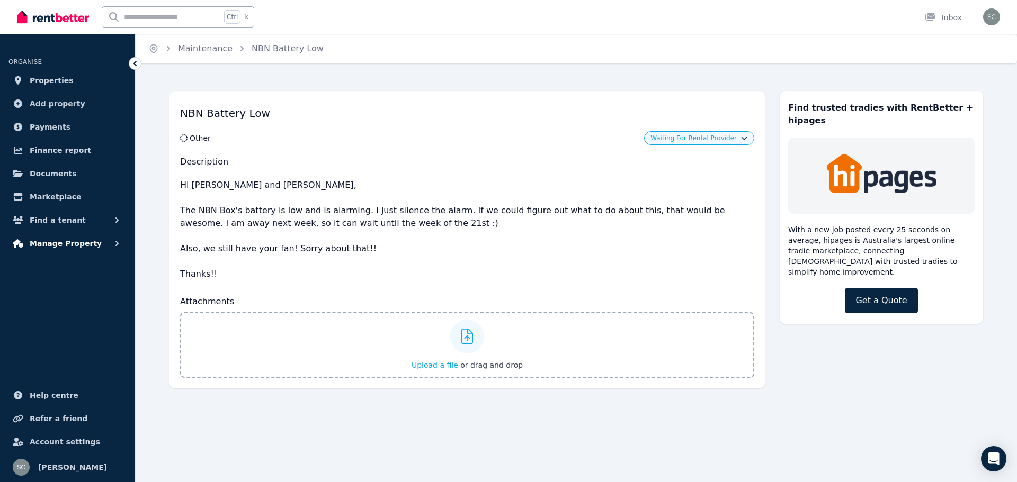
click at [115, 241] on icon "button" at bounding box center [117, 243] width 11 height 11
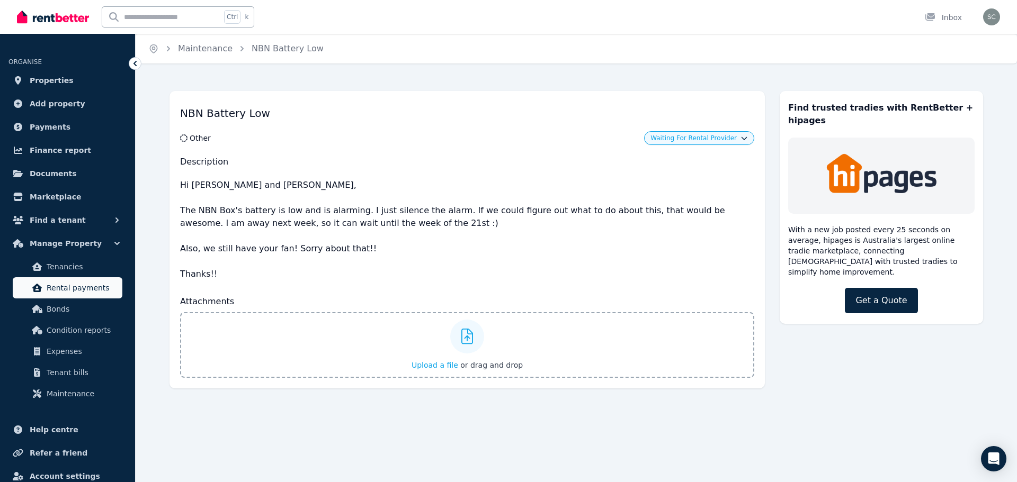
click at [66, 284] on span "Rental payments" at bounding box center [82, 288] width 71 height 13
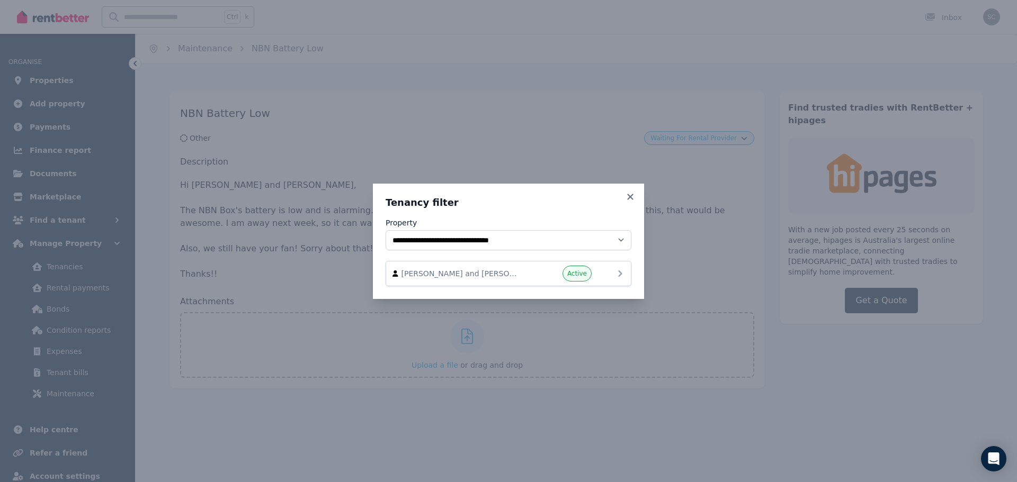
click at [505, 272] on span "[PERSON_NAME] and [PERSON_NAME]" at bounding box center [461, 273] width 121 height 11
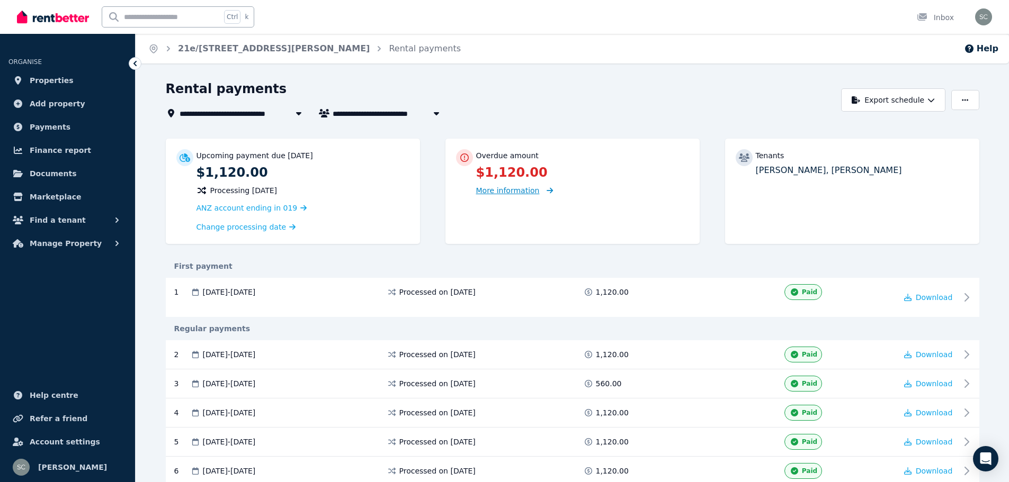
click at [508, 190] on span "More information" at bounding box center [508, 190] width 64 height 8
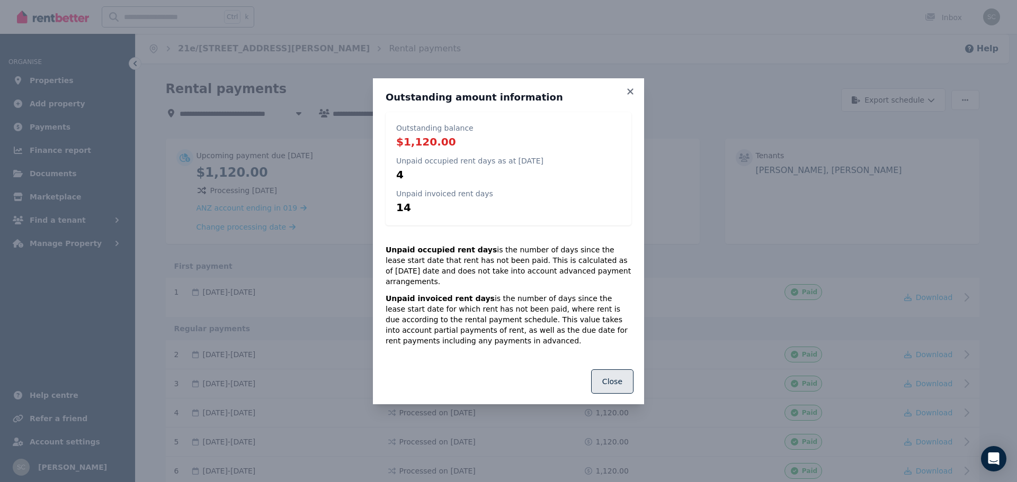
click at [621, 377] on button "Close" at bounding box center [612, 382] width 42 height 24
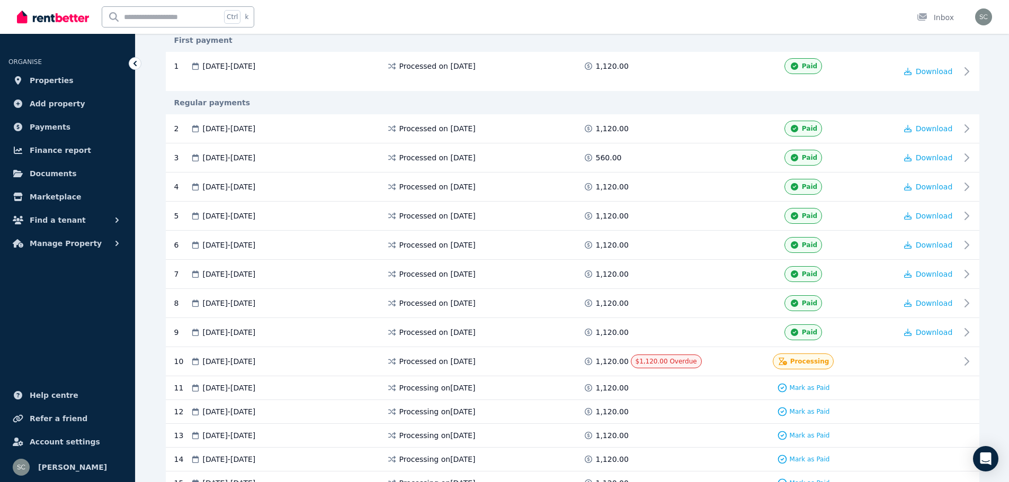
scroll to position [318, 0]
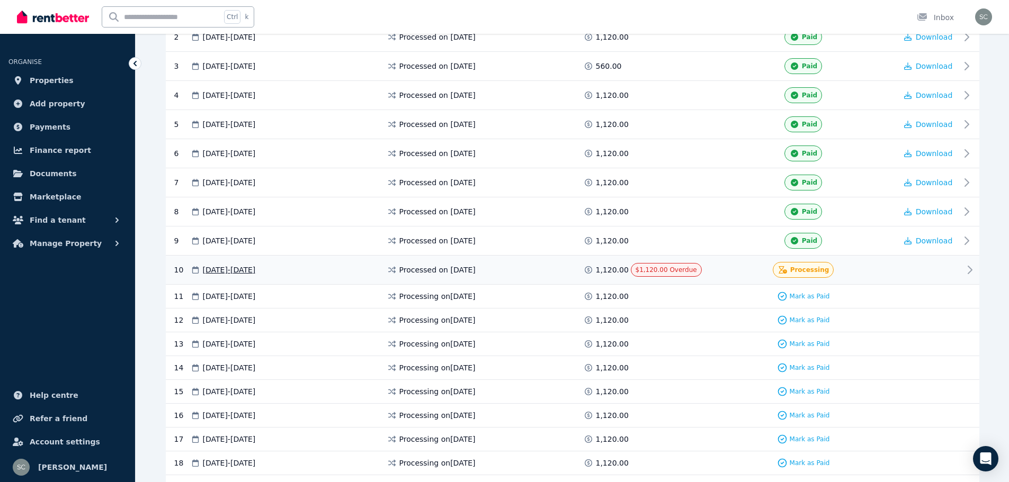
click at [907, 267] on div at bounding box center [929, 270] width 64 height 16
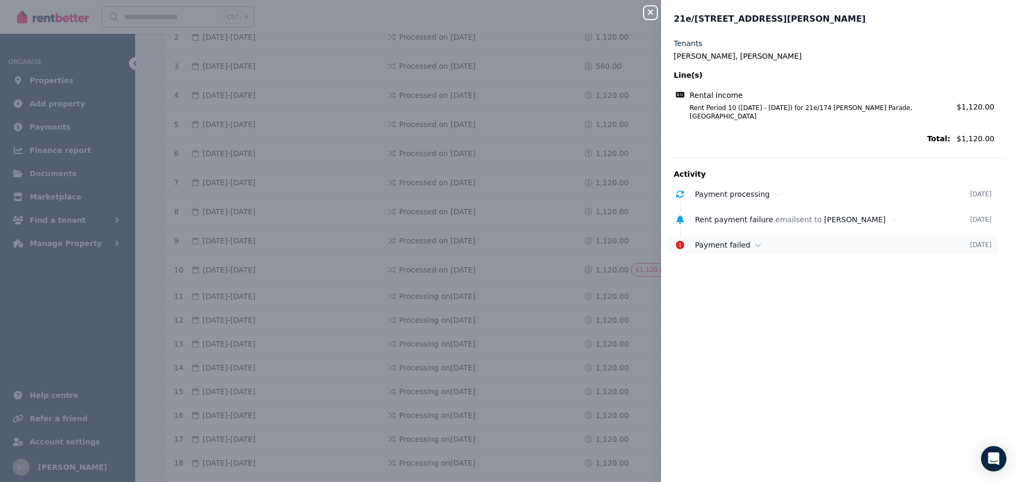
click at [755, 241] on icon at bounding box center [758, 244] width 6 height 7
click at [648, 11] on icon "button" at bounding box center [650, 12] width 5 height 5
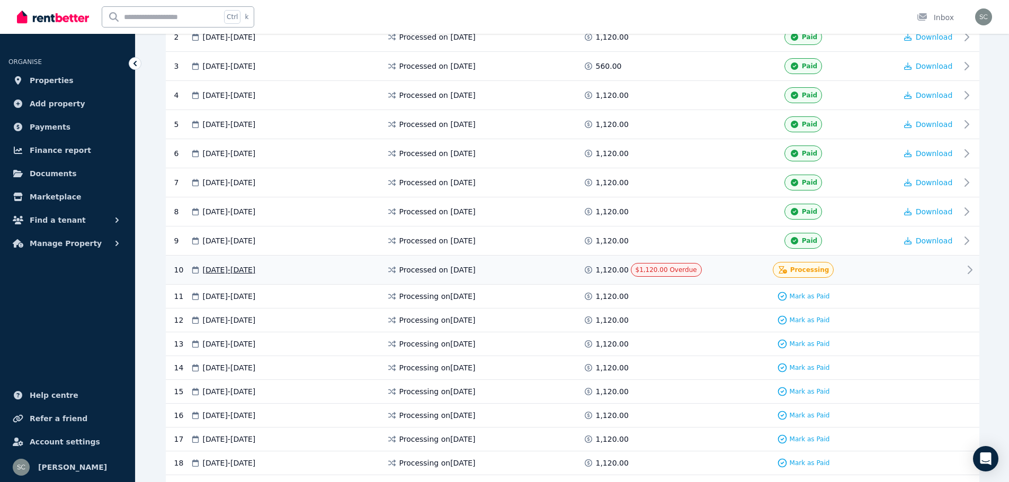
click at [244, 267] on span "[DATE] - [DATE]" at bounding box center [229, 270] width 53 height 11
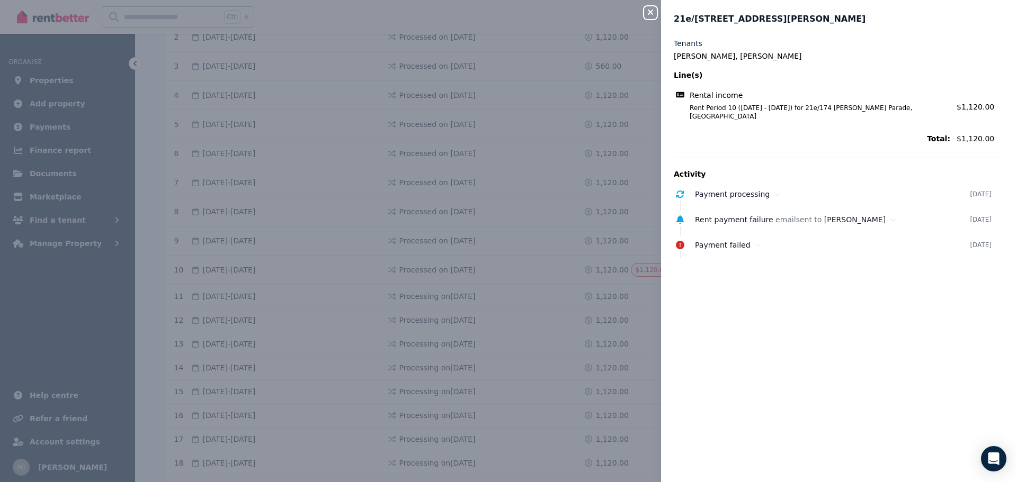
click at [647, 11] on icon "button" at bounding box center [650, 12] width 13 height 8
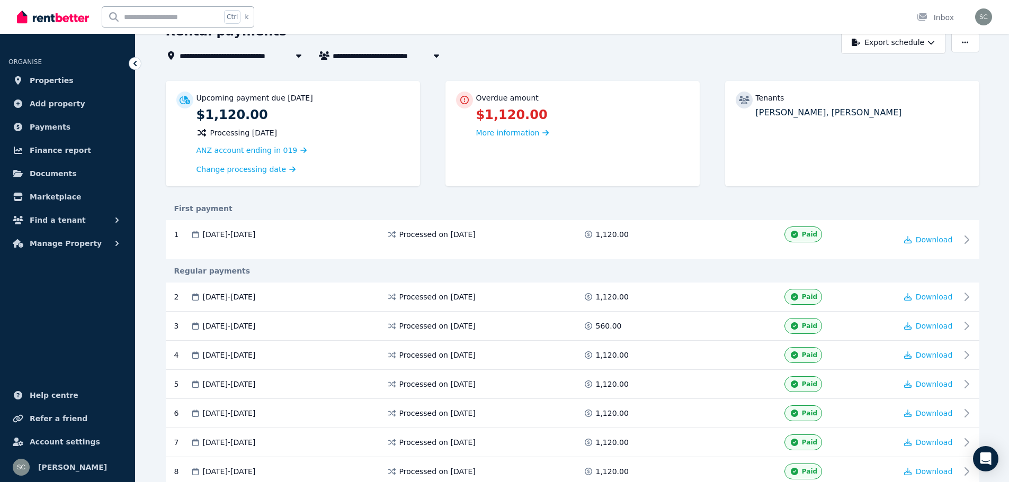
scroll to position [0, 0]
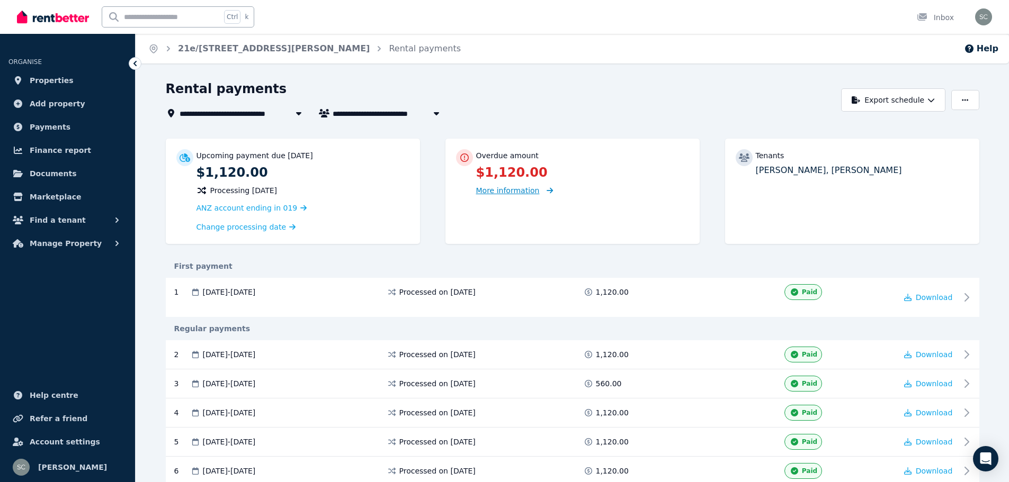
click at [506, 192] on span "More information" at bounding box center [508, 190] width 64 height 8
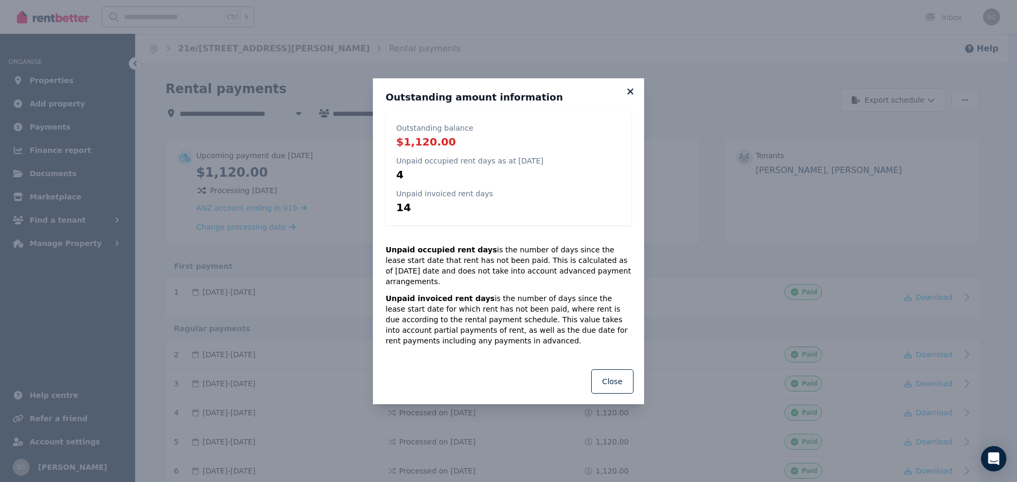
click at [631, 94] on icon at bounding box center [630, 91] width 6 height 6
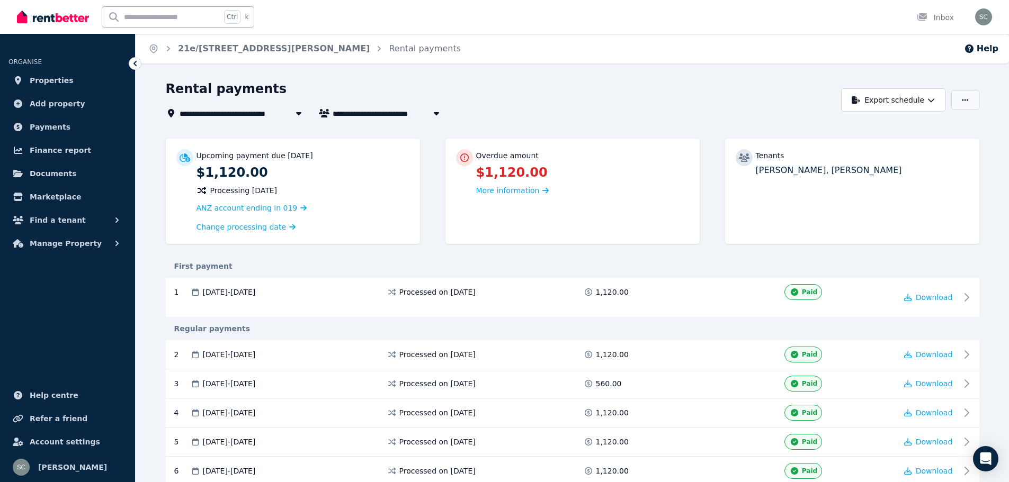
click at [968, 103] on icon "button" at bounding box center [965, 99] width 6 height 7
click at [914, 128] on p "Adjust Rent" at bounding box center [909, 126] width 51 height 11
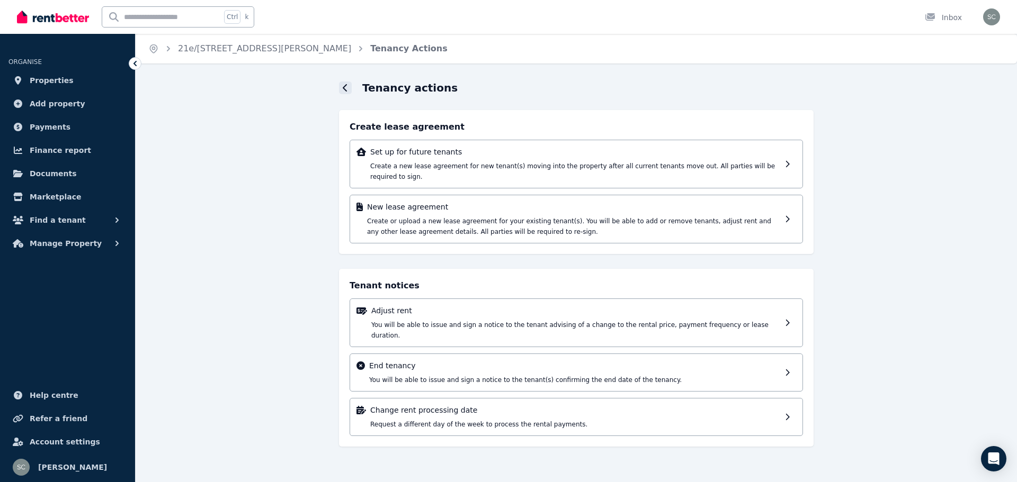
click at [344, 89] on icon at bounding box center [345, 87] width 4 height 7
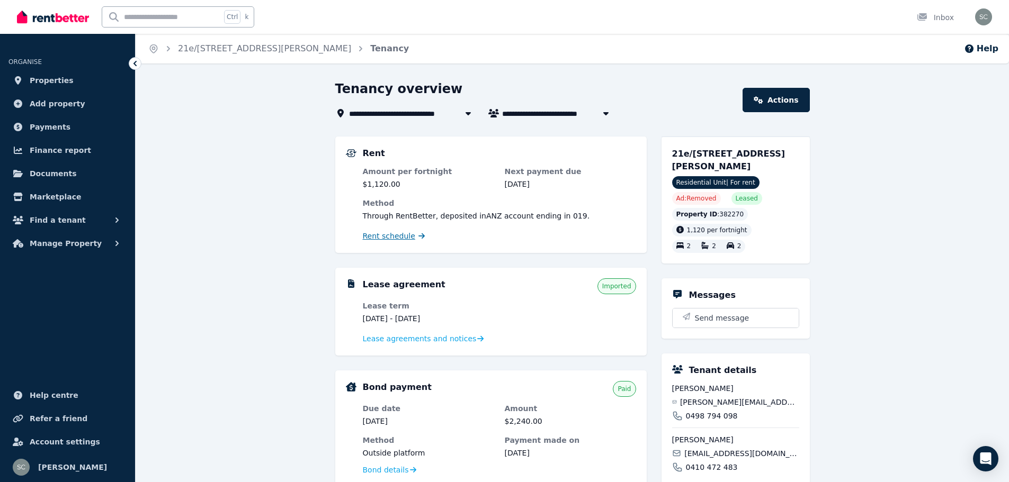
click at [398, 239] on span "Rent schedule" at bounding box center [389, 236] width 52 height 11
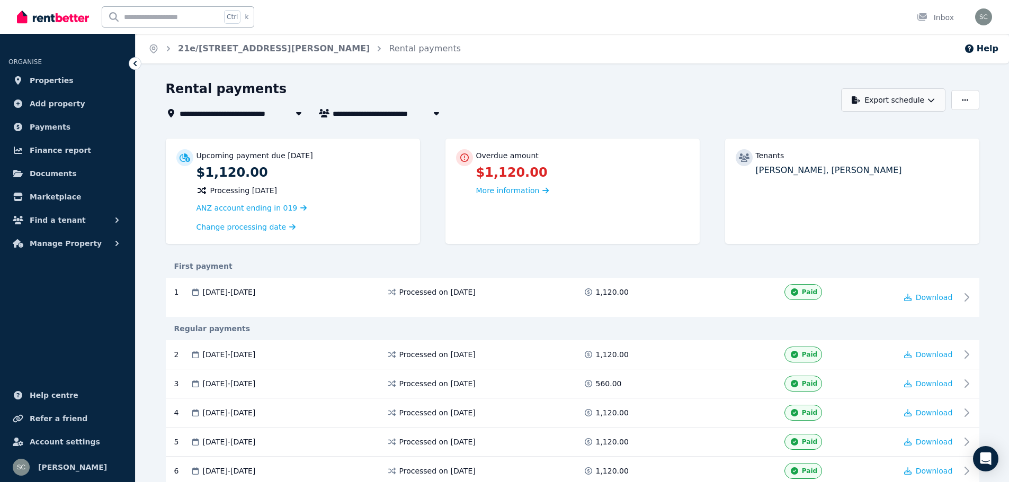
click at [932, 98] on icon "button" at bounding box center [930, 99] width 7 height 7
click at [714, 100] on div "Rental payments" at bounding box center [501, 90] width 670 height 20
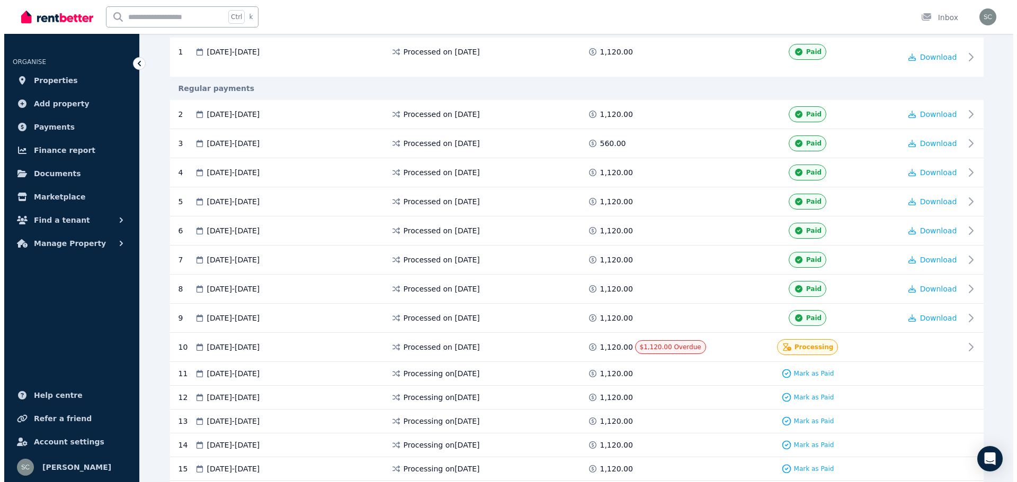
scroll to position [265, 0]
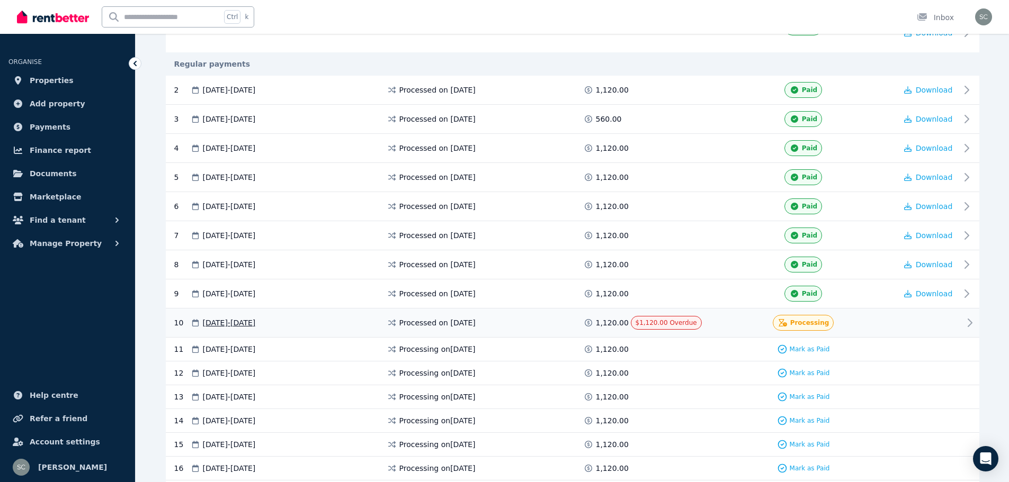
click at [240, 323] on span "[DATE] - [DATE]" at bounding box center [229, 323] width 53 height 11
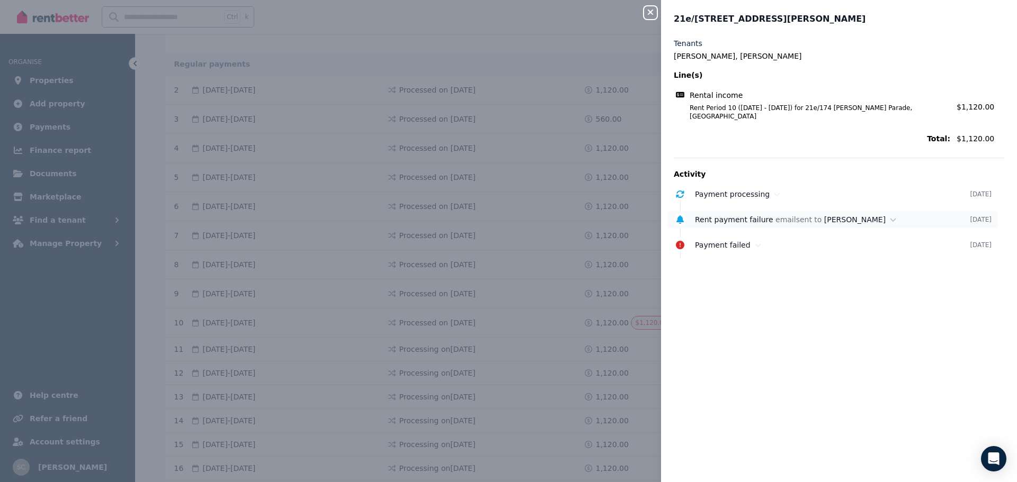
click at [853, 214] on div "Rent payment failure email sent to [PERSON_NAME]" at bounding box center [832, 219] width 275 height 11
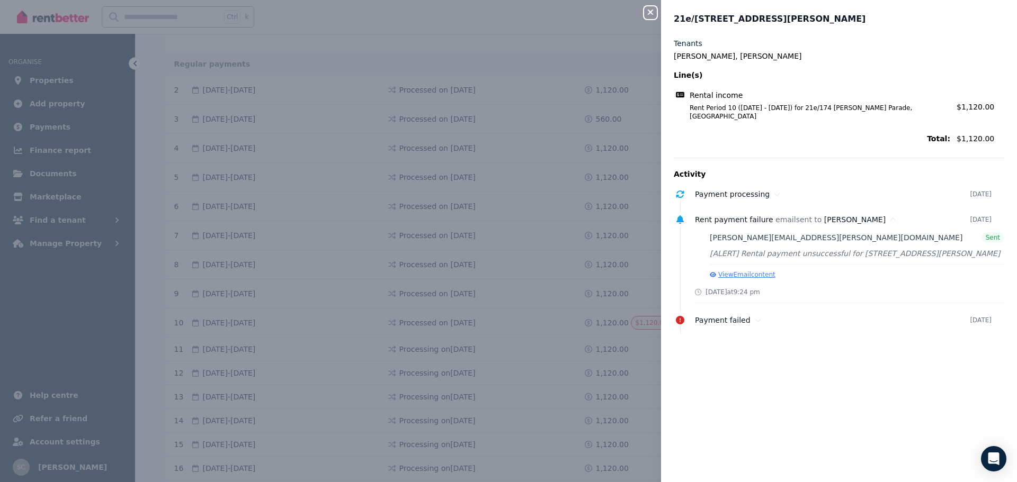
click at [742, 271] on button "View Email content" at bounding box center [743, 275] width 66 height 8
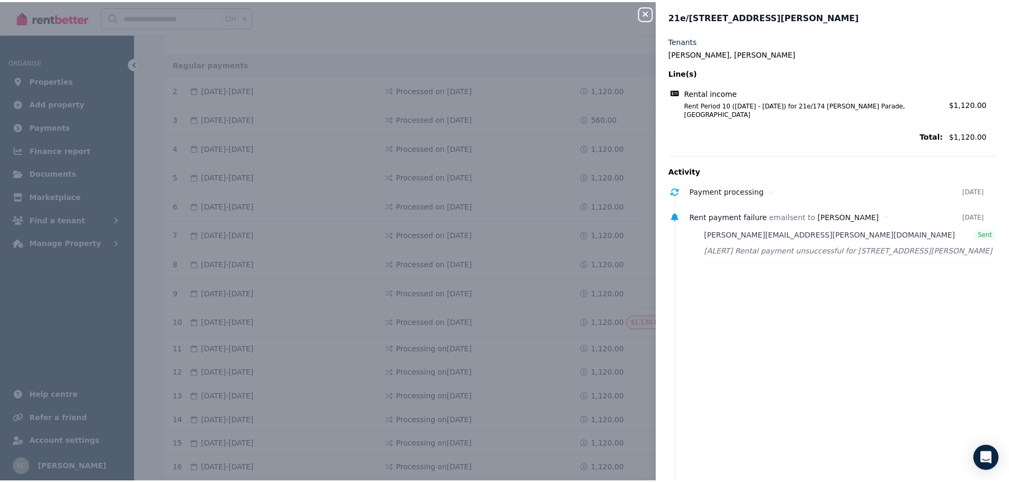
scroll to position [0, 0]
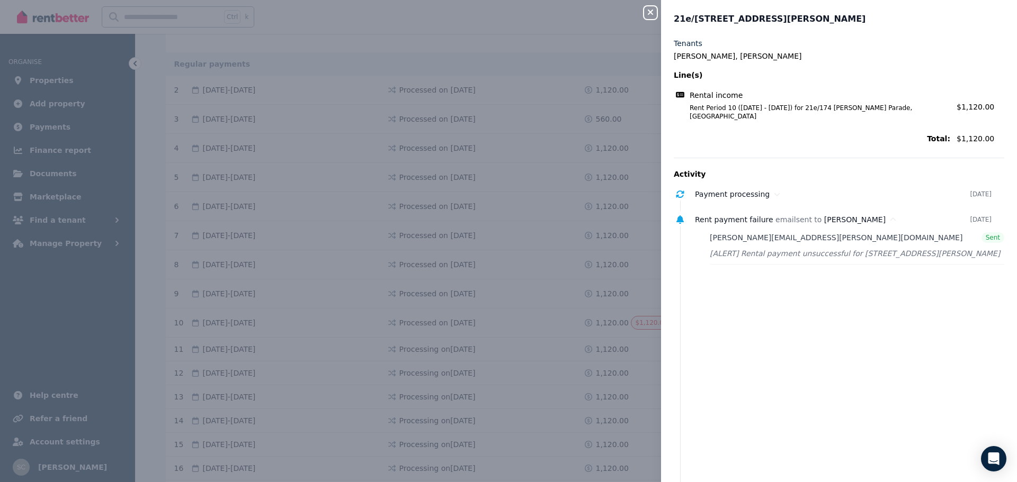
click at [649, 11] on icon "button" at bounding box center [650, 12] width 5 height 5
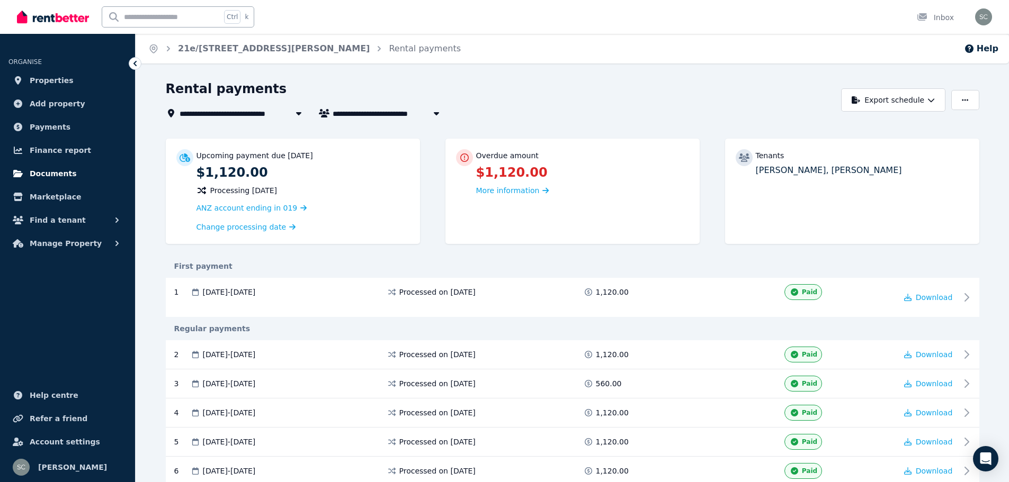
click at [61, 174] on span "Documents" at bounding box center [53, 173] width 47 height 13
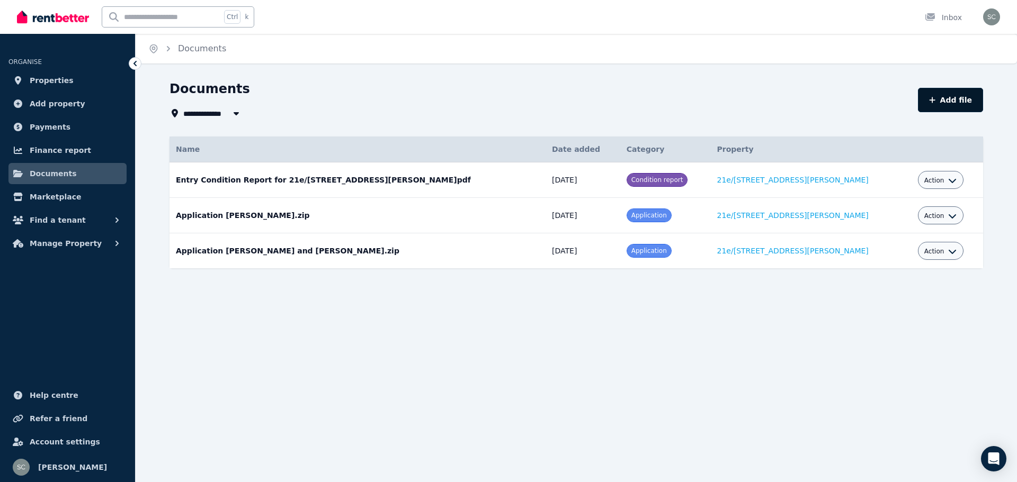
click at [963, 100] on button "Add file" at bounding box center [950, 100] width 65 height 24
select select "*****"
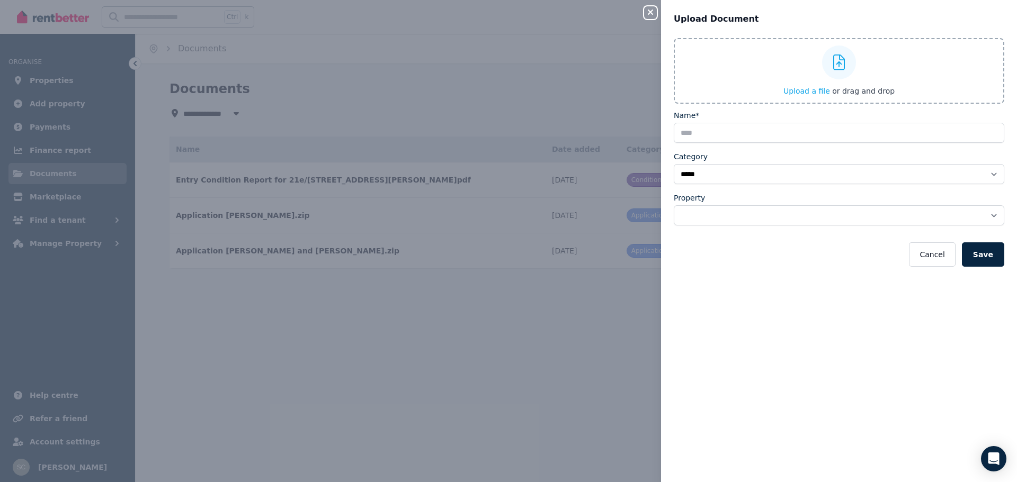
click at [807, 87] on span "Upload a file" at bounding box center [806, 91] width 47 height 8
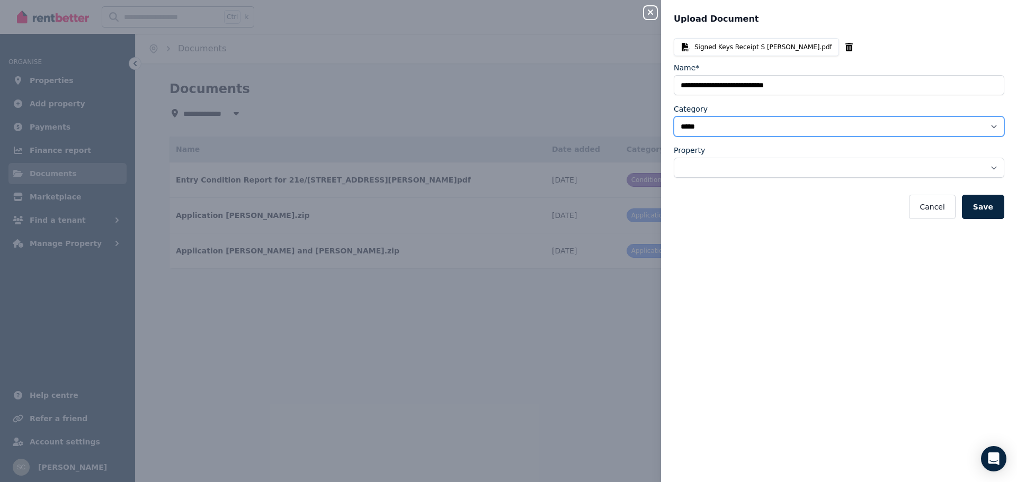
click at [749, 127] on select "**********" at bounding box center [839, 127] width 330 height 20
click at [825, 102] on form "**********" at bounding box center [839, 140] width 330 height 157
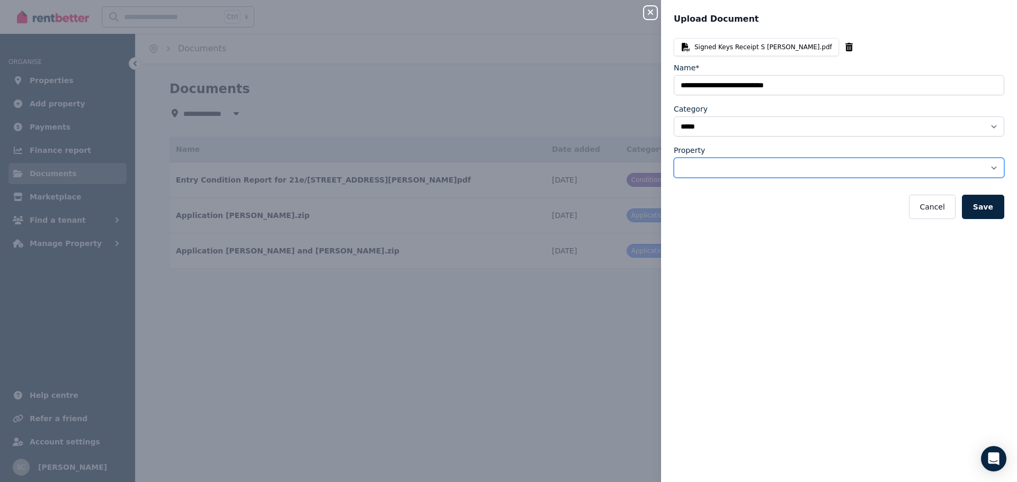
click at [722, 166] on select "**********" at bounding box center [839, 168] width 330 height 20
select select "**********"
click at [674, 158] on select "**********" at bounding box center [839, 168] width 330 height 20
click at [979, 208] on button "Save" at bounding box center [983, 207] width 42 height 24
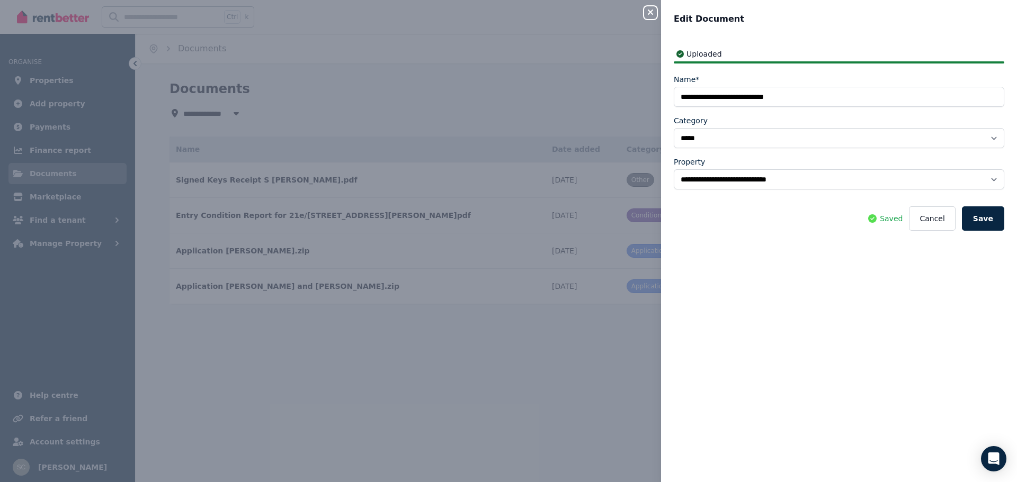
click at [651, 12] on icon "button" at bounding box center [650, 12] width 5 height 5
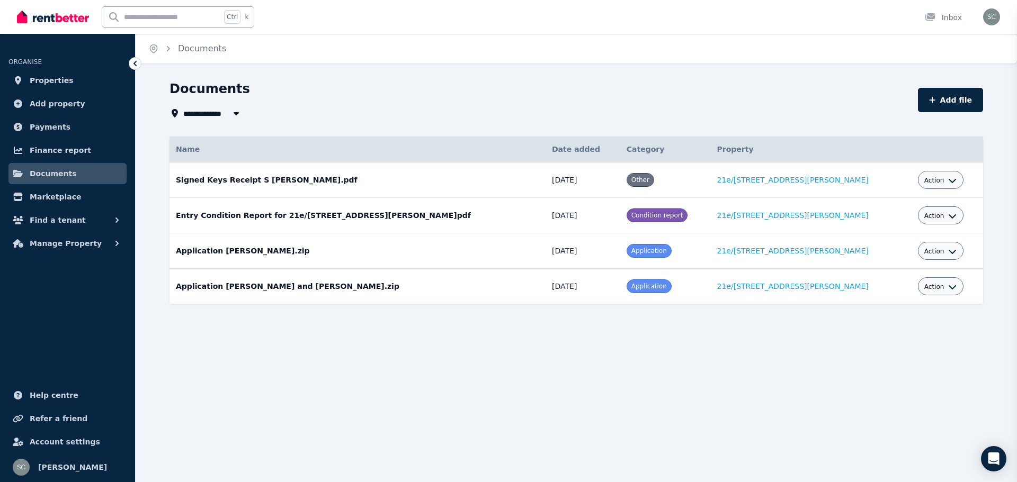
select select
click at [117, 243] on icon "button" at bounding box center [116, 243] width 3 height 5
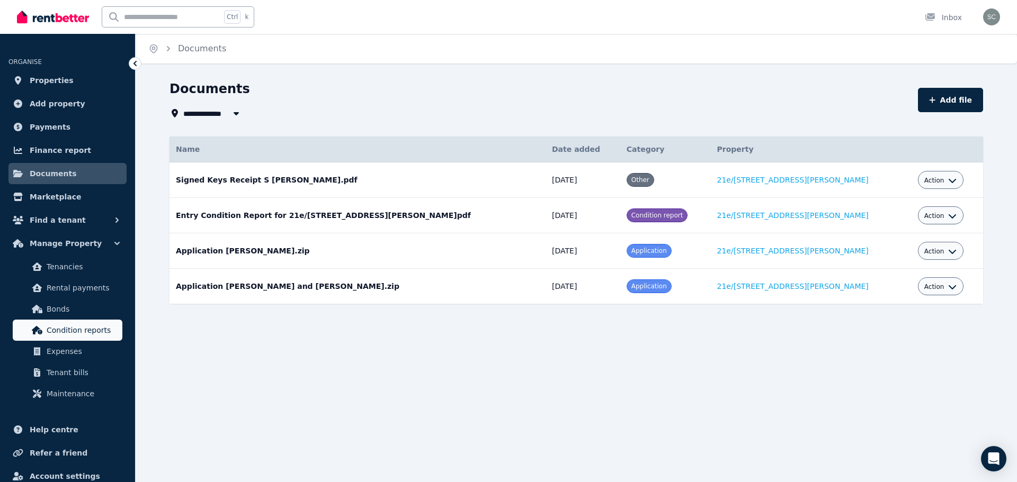
click at [78, 330] on span "Condition reports" at bounding box center [82, 330] width 71 height 13
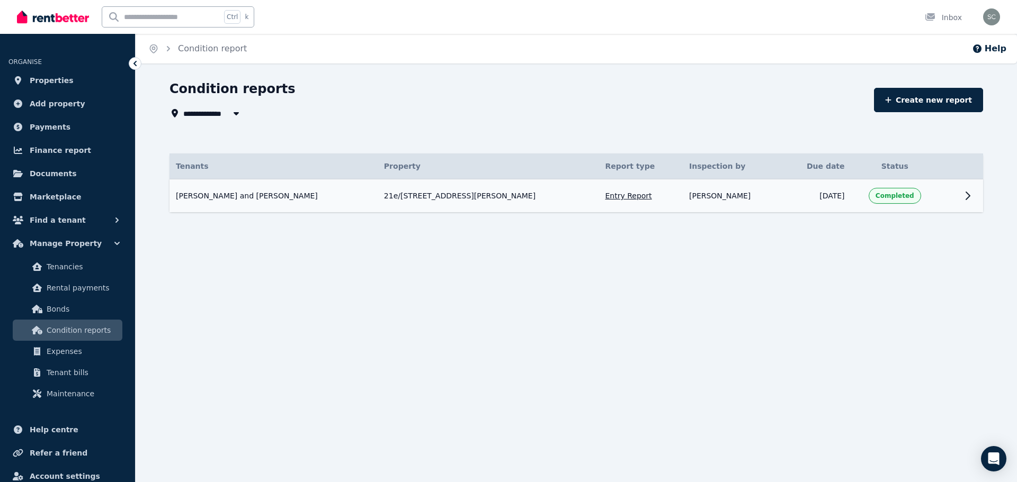
click at [389, 199] on td "21e/[STREET_ADDRESS][PERSON_NAME]" at bounding box center [488, 196] width 221 height 33
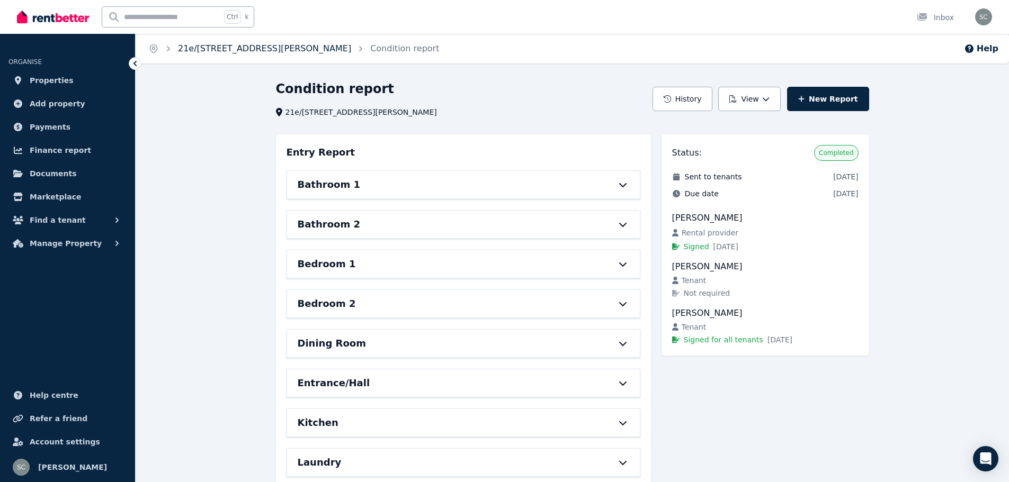
click at [264, 50] on link "21e/[STREET_ADDRESS][PERSON_NAME]" at bounding box center [264, 48] width 173 height 10
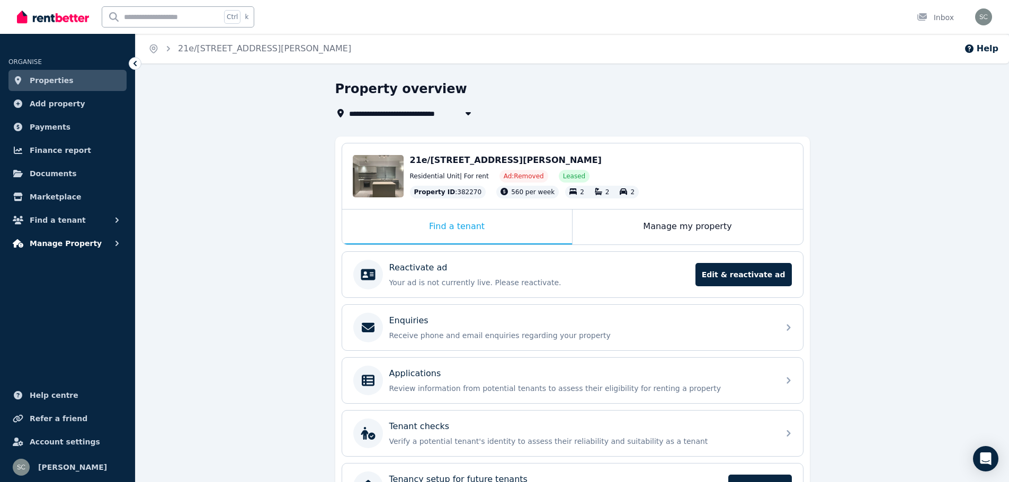
click at [83, 247] on span "Manage Property" at bounding box center [66, 243] width 72 height 13
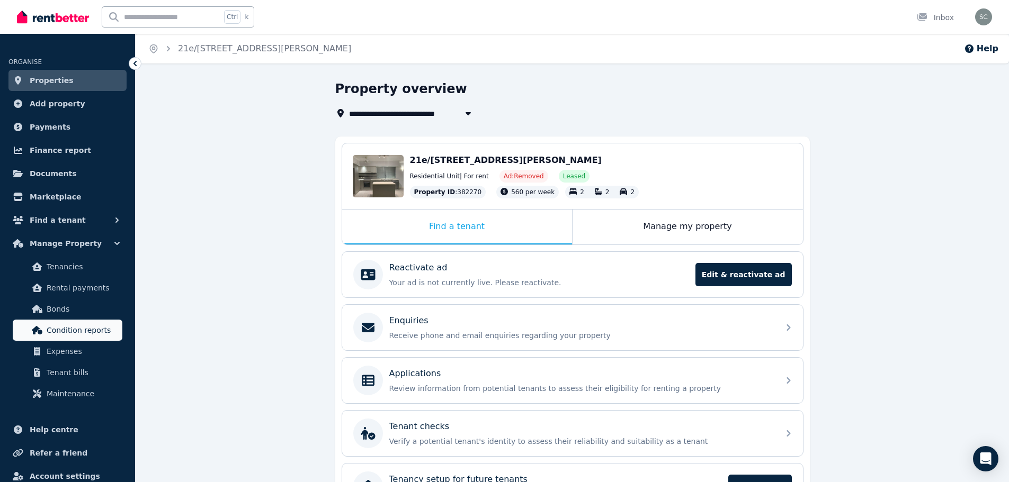
click at [74, 336] on span "Condition reports" at bounding box center [82, 330] width 71 height 13
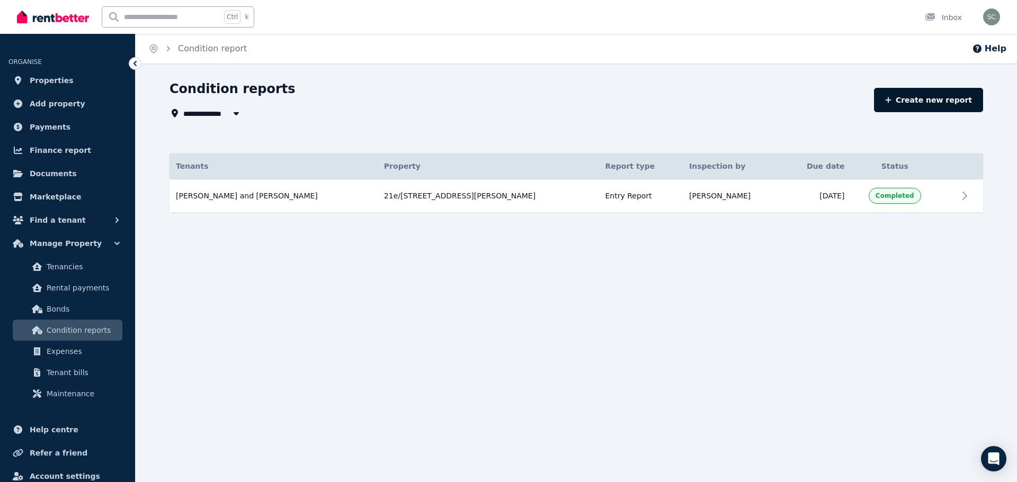
click at [952, 98] on link "Create new report" at bounding box center [928, 100] width 109 height 24
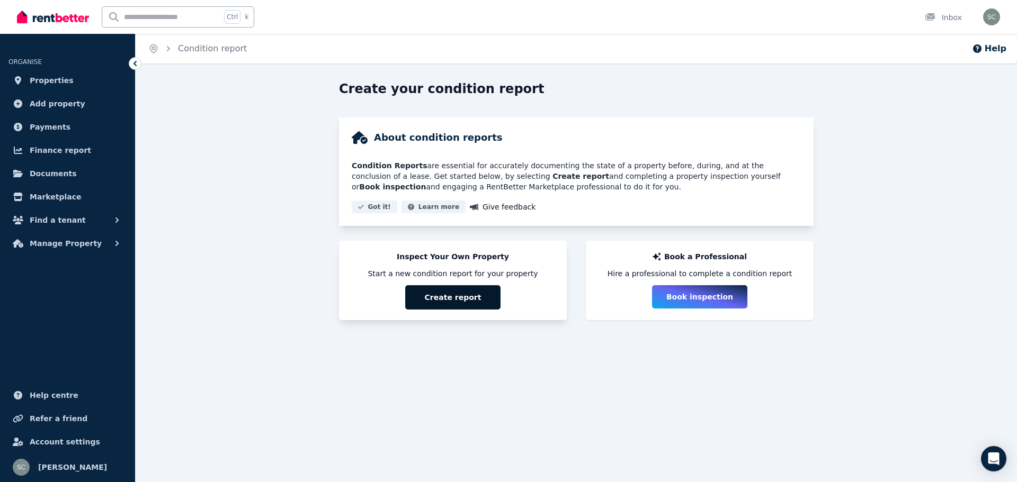
click at [440, 299] on button "Create report" at bounding box center [452, 297] width 95 height 24
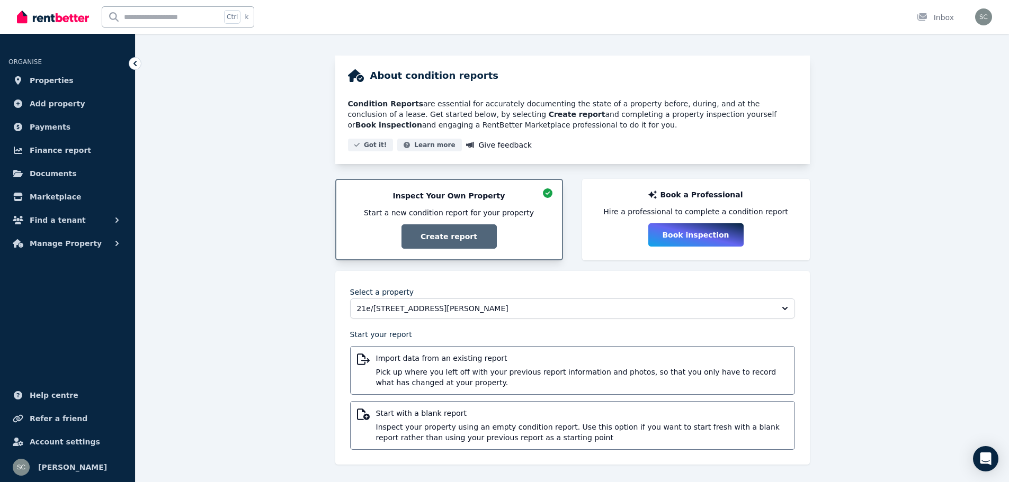
scroll to position [64, 0]
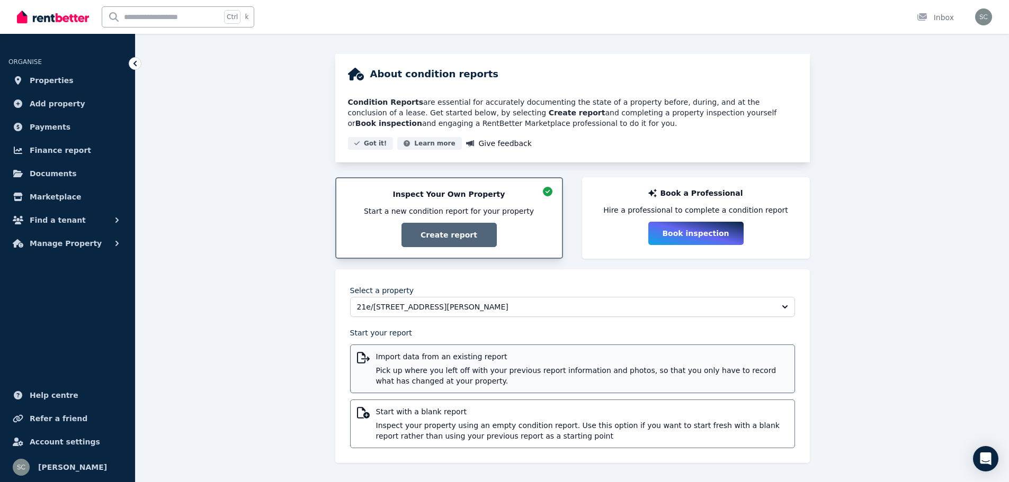
click at [504, 374] on span "Pick up where you left off with your previous report information and photos, so…" at bounding box center [582, 375] width 412 height 21
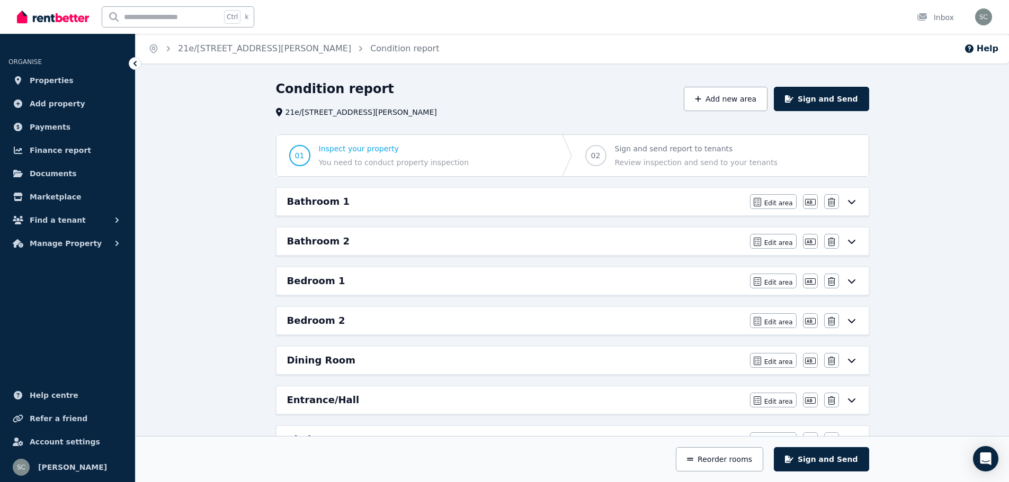
click at [848, 200] on icon at bounding box center [851, 202] width 13 height 8
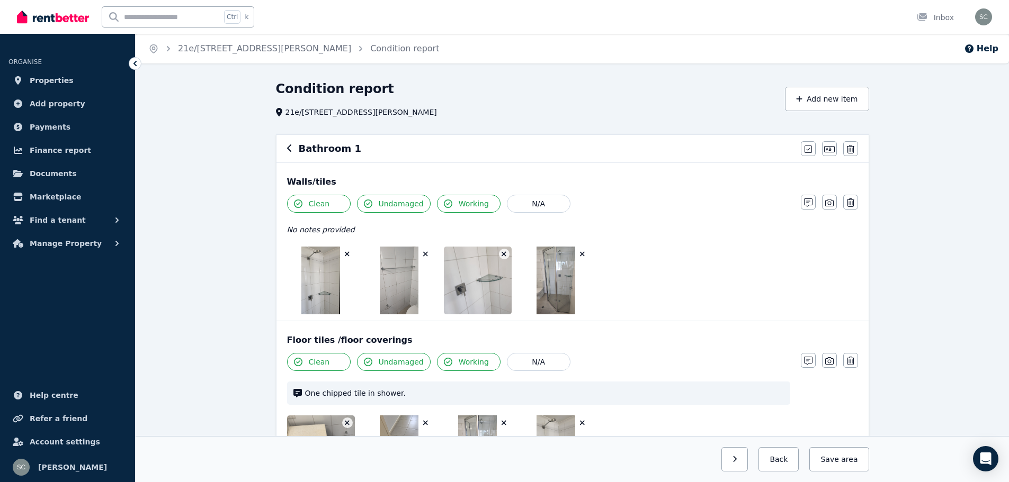
click at [288, 148] on icon "button" at bounding box center [289, 148] width 4 height 7
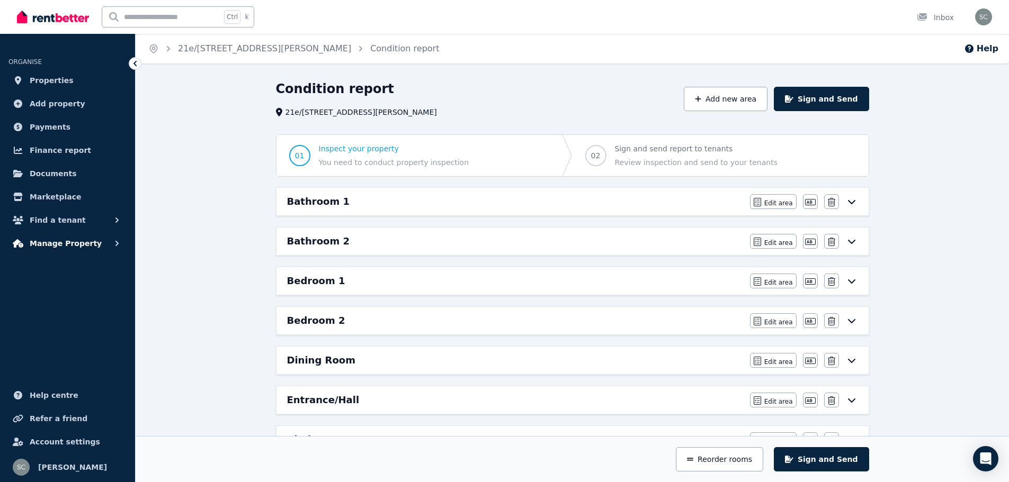
click at [83, 243] on span "Manage Property" at bounding box center [66, 243] width 72 height 13
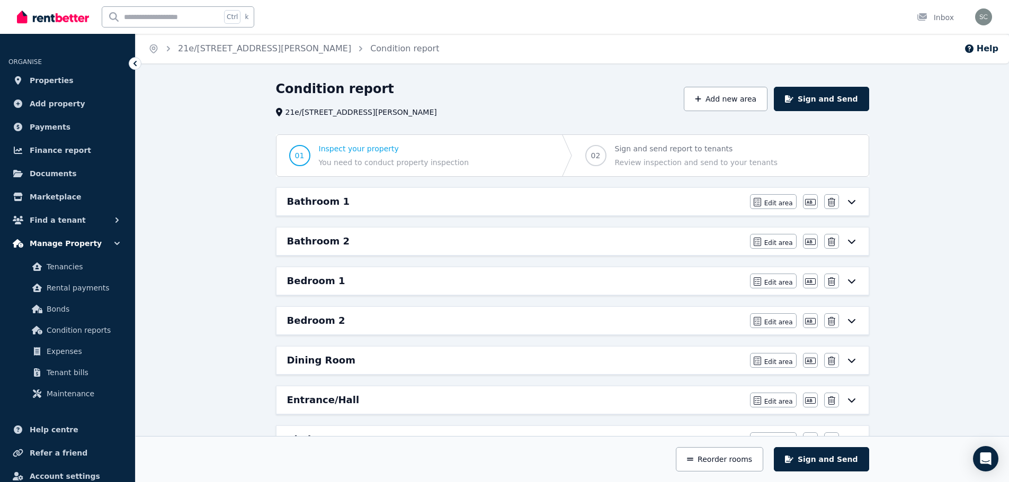
click at [83, 243] on span "Manage Property" at bounding box center [66, 243] width 72 height 13
